Goal: Check status: Check status

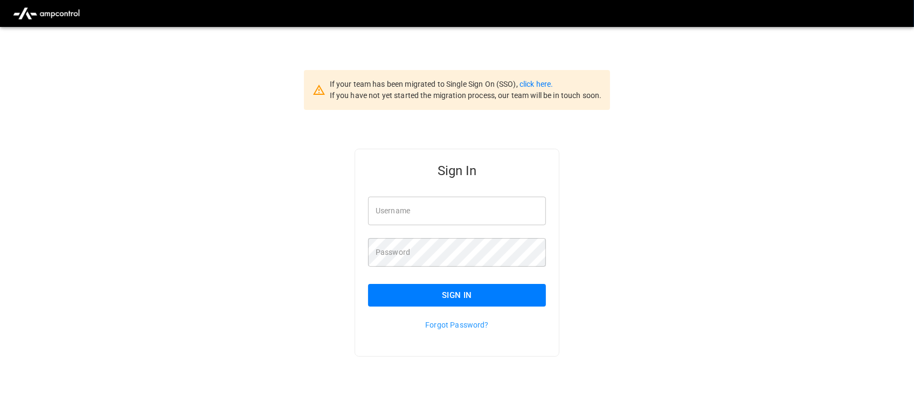
type input "**********"
click at [462, 221] on input "**********" at bounding box center [457, 211] width 178 height 29
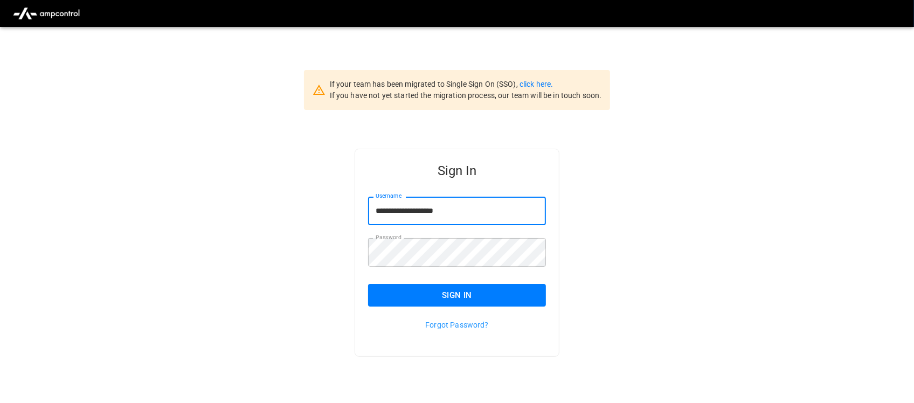
click at [433, 292] on button "Sign In" at bounding box center [457, 295] width 178 height 23
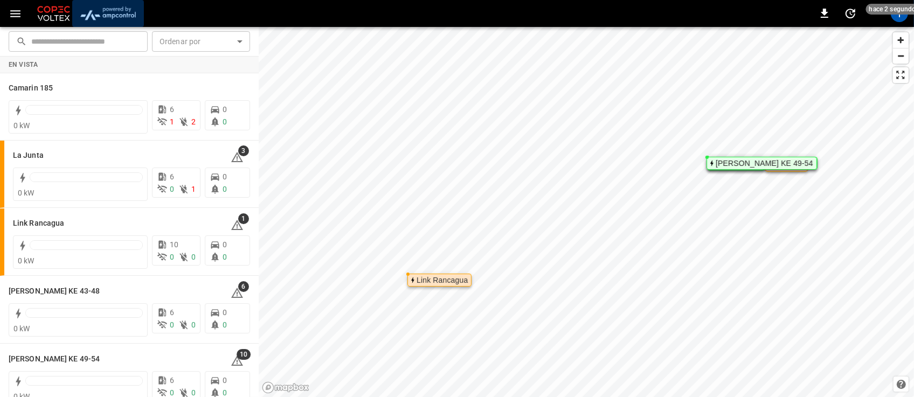
click at [125, 17] on img "menu" at bounding box center [108, 13] width 63 height 20
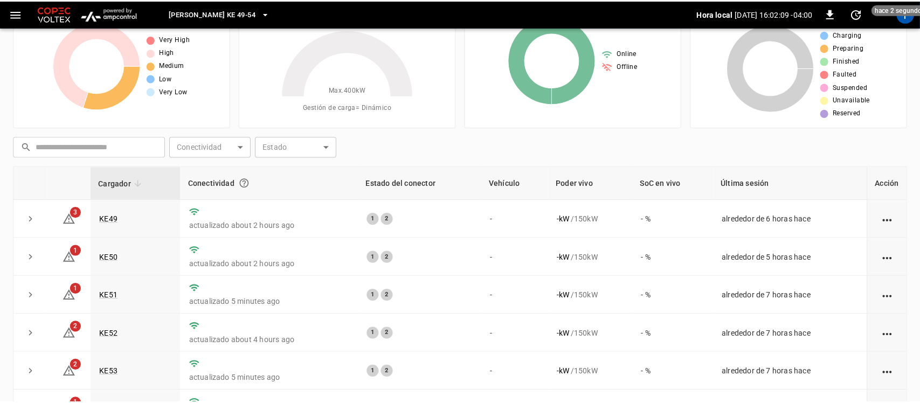
scroll to position [57, 0]
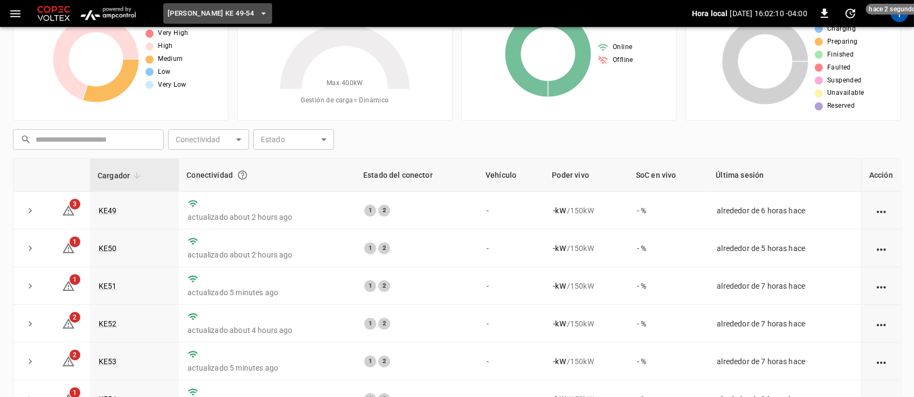
click at [246, 8] on button "[PERSON_NAME] KE 49-54" at bounding box center [217, 13] width 109 height 21
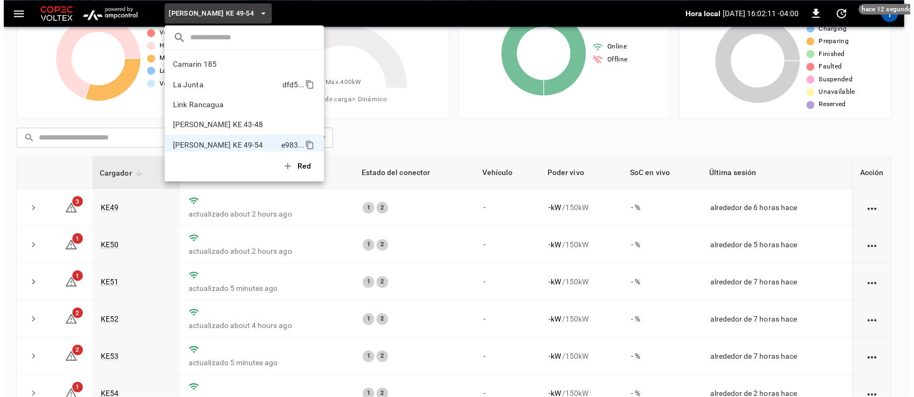
scroll to position [9, 0]
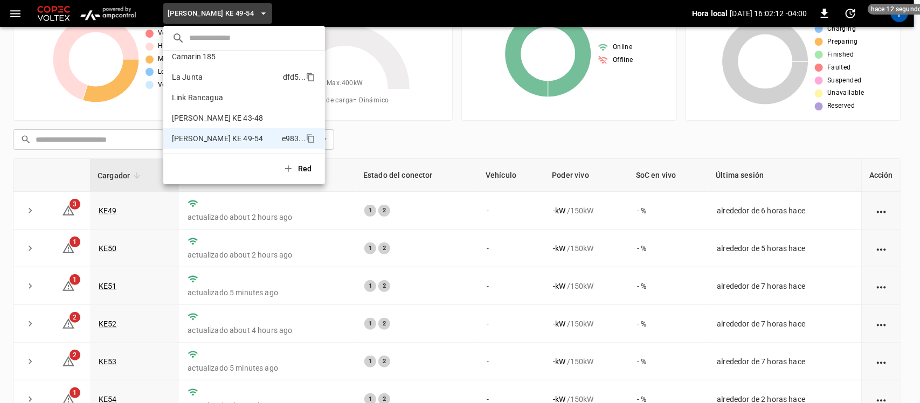
click at [221, 72] on p "La Junta" at bounding box center [225, 77] width 107 height 11
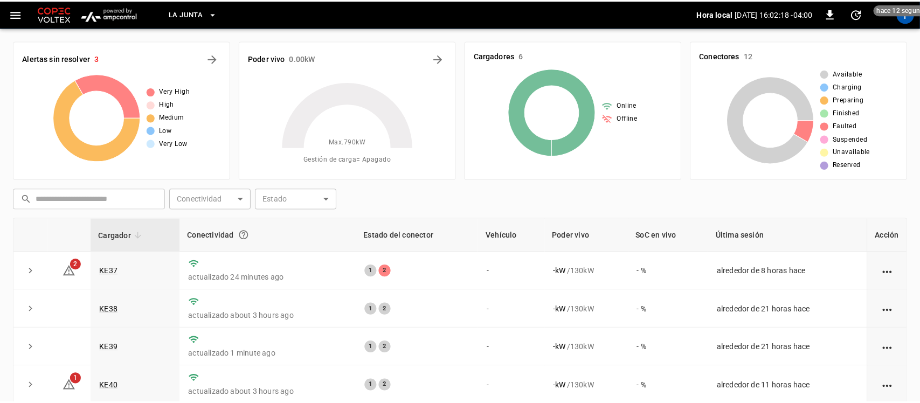
scroll to position [57, 0]
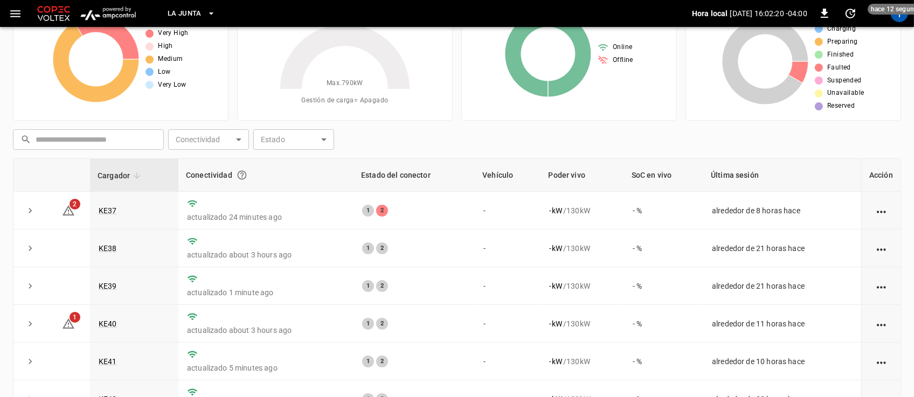
click at [208, 6] on button "La Junta" at bounding box center [191, 13] width 57 height 21
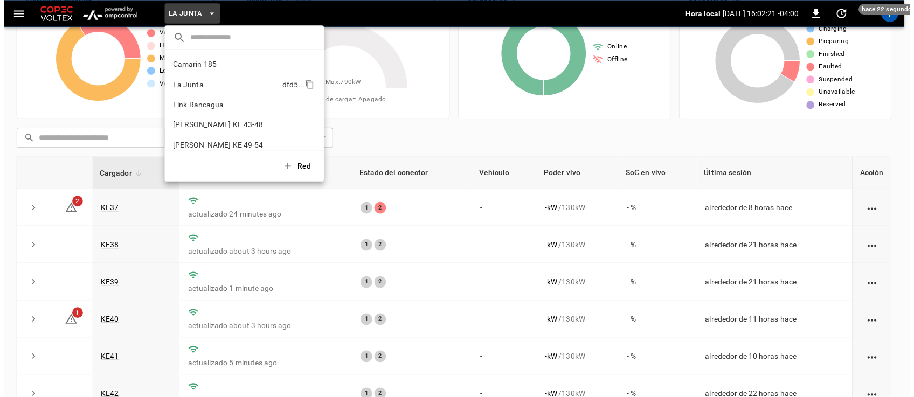
scroll to position [9, 0]
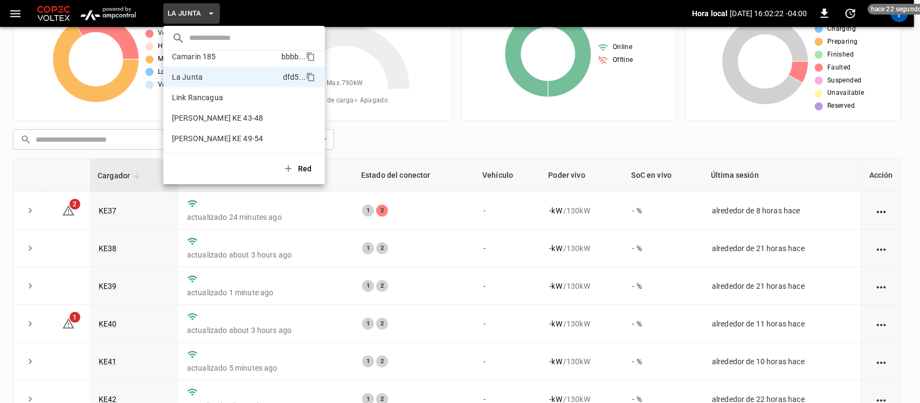
click at [198, 57] on p "Camarin 185" at bounding box center [224, 56] width 105 height 11
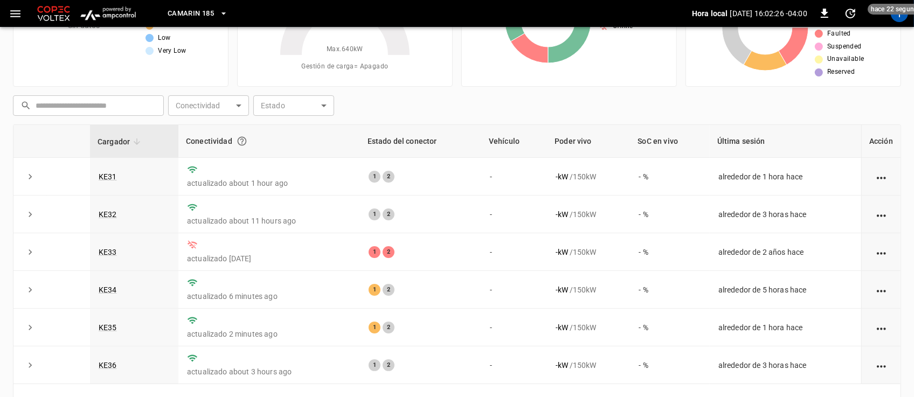
scroll to position [94, 0]
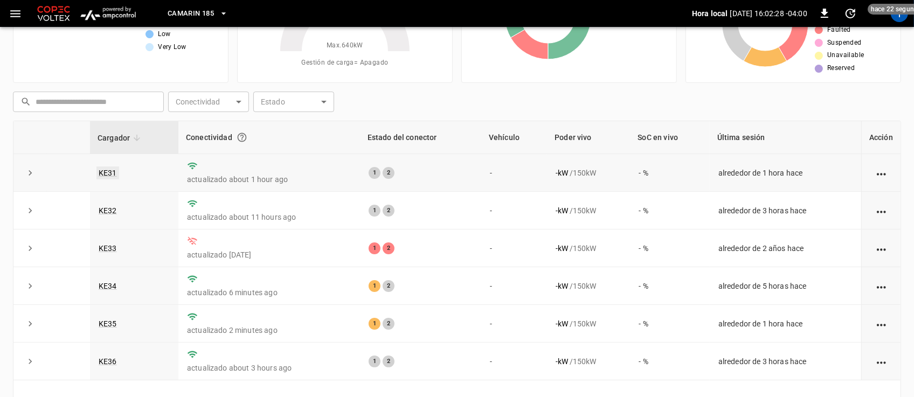
click at [105, 170] on link "KE31" at bounding box center [107, 173] width 23 height 13
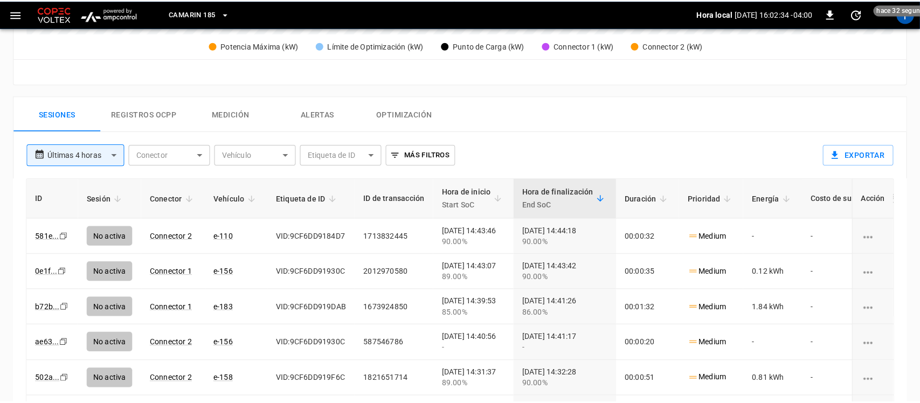
scroll to position [452, 0]
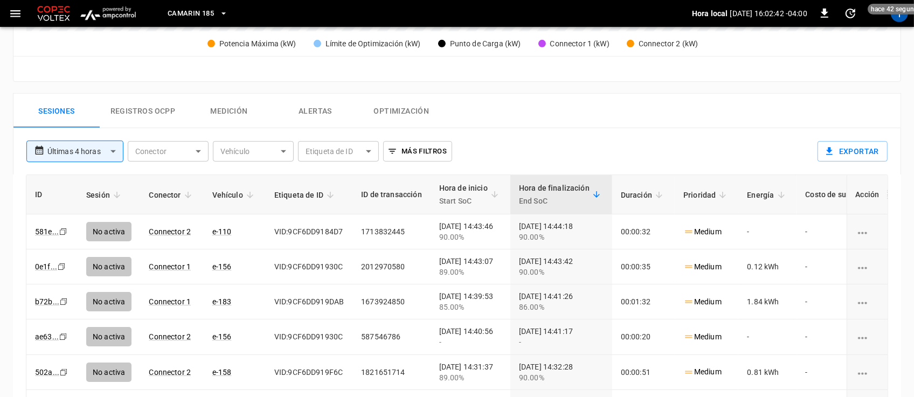
drag, startPoint x: 910, startPoint y: 233, endPoint x: 910, endPoint y: 251, distance: 17.8
click at [910, 249] on div "**********" at bounding box center [457, 57] width 914 height 876
click at [901, 12] on span "hace 30 segundos" at bounding box center [898, 9] width 60 height 11
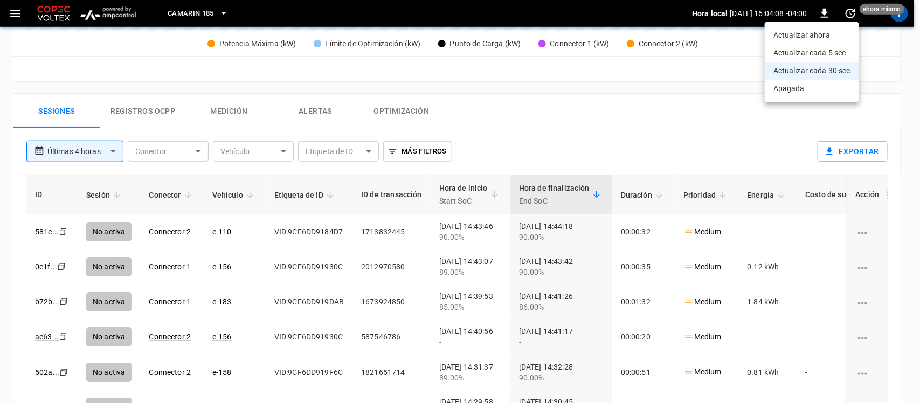
click at [898, 19] on div at bounding box center [460, 201] width 920 height 403
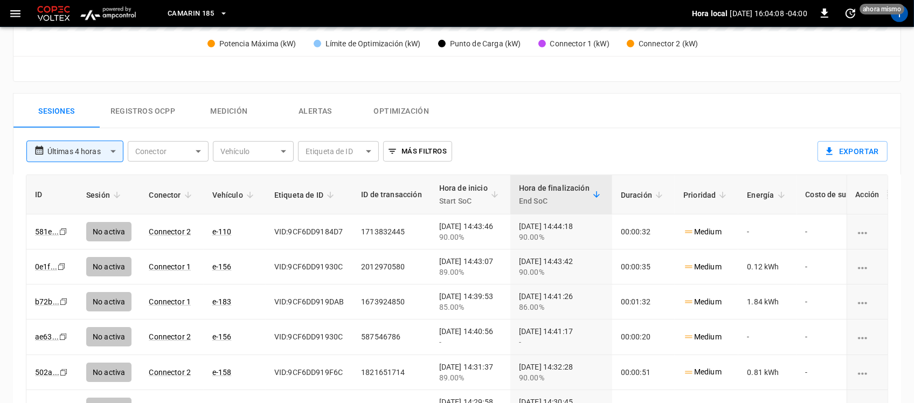
click at [898, 19] on div "T" at bounding box center [899, 13] width 17 height 17
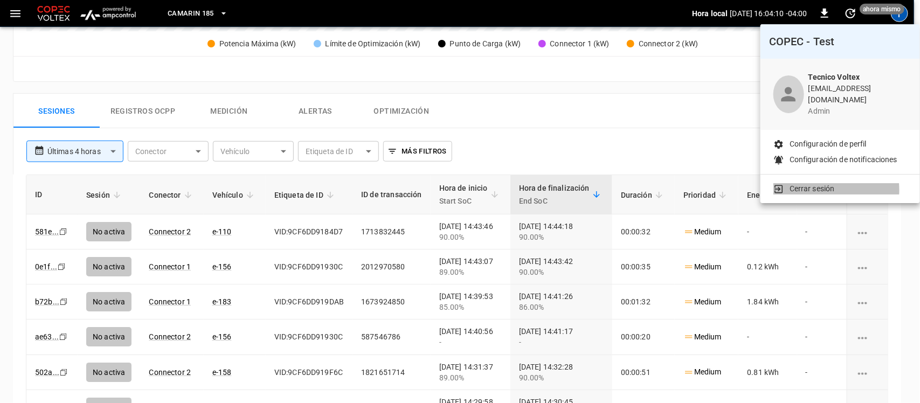
click at [807, 183] on p "Cerrar sesión" at bounding box center [812, 188] width 45 height 11
